Goal: Task Accomplishment & Management: Complete application form

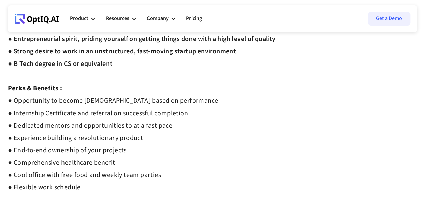
scroll to position [320, 0]
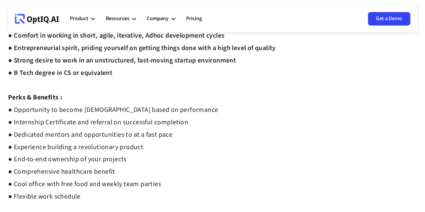
click at [388, 17] on link "Get a Demo" at bounding box center [389, 18] width 42 height 13
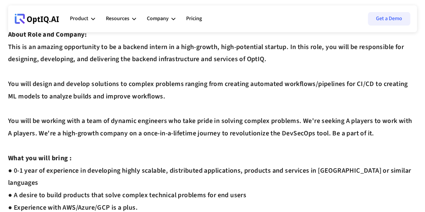
scroll to position [0, 0]
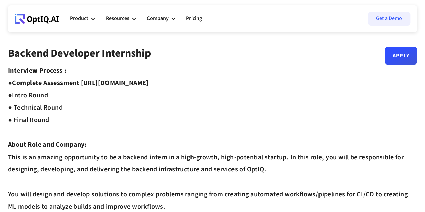
click at [147, 85] on strong "Complete Assessment https://equip.co/assessments/GNUQn/ ●" at bounding box center [78, 89] width 141 height 22
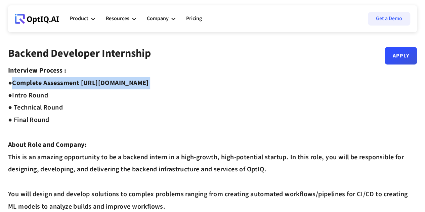
click at [147, 85] on strong "Complete Assessment https://equip.co/assessments/GNUQn/ ●" at bounding box center [78, 89] width 141 height 22
